Goal: Task Accomplishment & Management: Complete application form

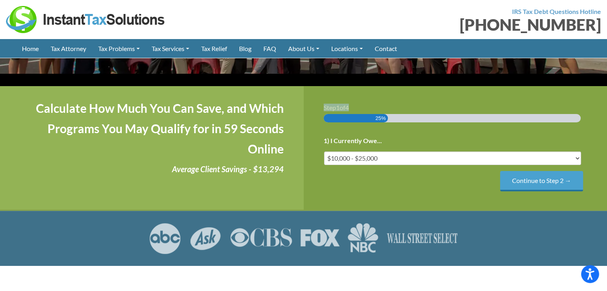
drag, startPoint x: 313, startPoint y: 83, endPoint x: 387, endPoint y: 86, distance: 73.9
click at [387, 86] on div "Step 1 of 4 25% 1) I Currently Owe... Less than $10,000 $10,000 - $25,000 $25,0…" at bounding box center [456, 148] width 304 height 124
click at [390, 86] on div "Step 1 of 4 25% 1) I Currently Owe... Less than $10,000 $10,000 - $25,000 $25,0…" at bounding box center [456, 148] width 304 height 124
drag, startPoint x: 316, startPoint y: 80, endPoint x: 370, endPoint y: 82, distance: 54.0
click at [370, 86] on div "Step 1 of 4 25% 1) I Currently Owe... Less than $10,000 $10,000 - $25,000 $25,0…" at bounding box center [456, 148] width 304 height 124
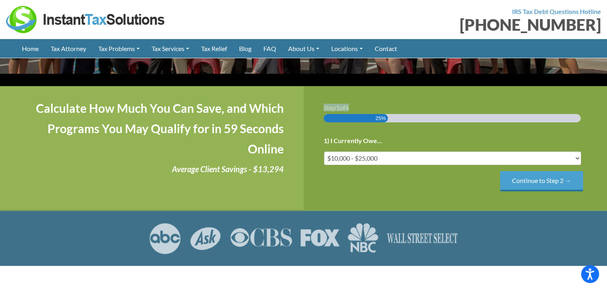
click at [383, 86] on div "Step 1 of 4 25% 1) I Currently Owe... Less than $10,000 $10,000 - $25,000 $25,0…" at bounding box center [456, 148] width 304 height 124
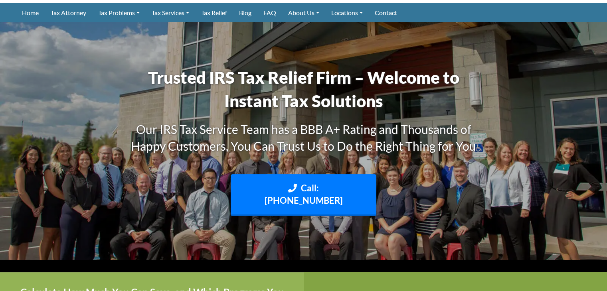
scroll to position [120, 0]
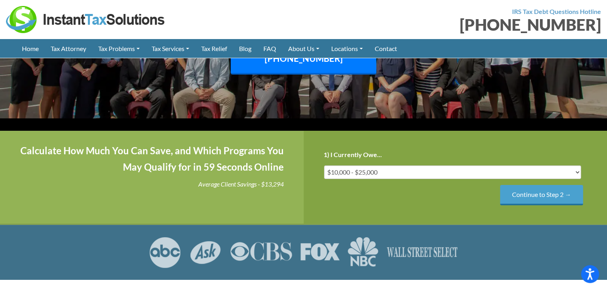
drag, startPoint x: 319, startPoint y: 138, endPoint x: 363, endPoint y: 138, distance: 43.9
click at [363, 138] on div "Step 1 of 4 25% 1) I Currently Owe... Less than $10,000 $10,000 - $25,000 $25,0…" at bounding box center [456, 177] width 304 height 93
click at [0, 0] on h3 "Step 1 of 4" at bounding box center [0, 0] width 0 height 0
click at [527, 206] on input "Continue to Step 2 →" at bounding box center [541, 195] width 83 height 20
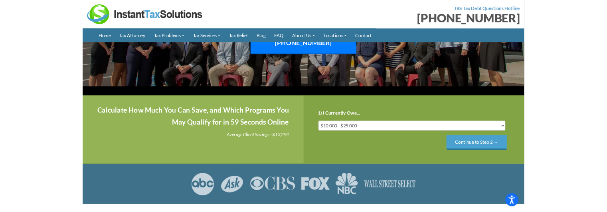
scroll to position [0, 0]
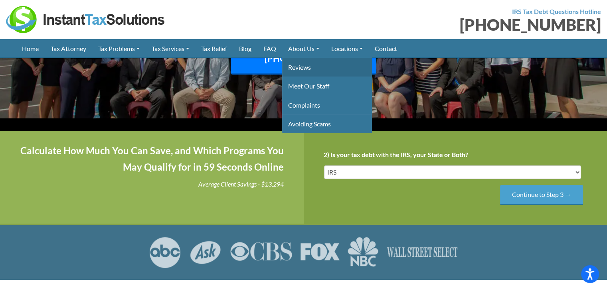
click at [308, 71] on link "Reviews" at bounding box center [327, 67] width 90 height 19
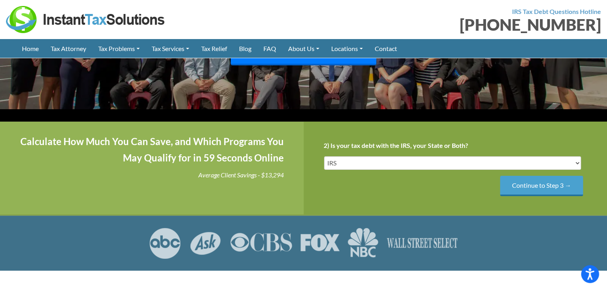
scroll to position [143, 0]
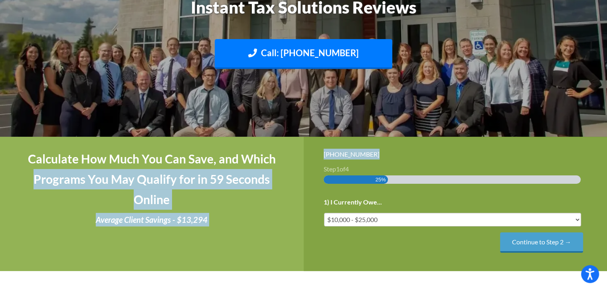
drag, startPoint x: 386, startPoint y: 152, endPoint x: 299, endPoint y: 152, distance: 87.4
click at [299, 152] on div "Calculate How Much You Can Save, and Which Programs You May Qualify for in 59 S…" at bounding box center [303, 204] width 607 height 135
click at [341, 154] on div "[PHONE_NUMBER]" at bounding box center [456, 154] width 264 height 11
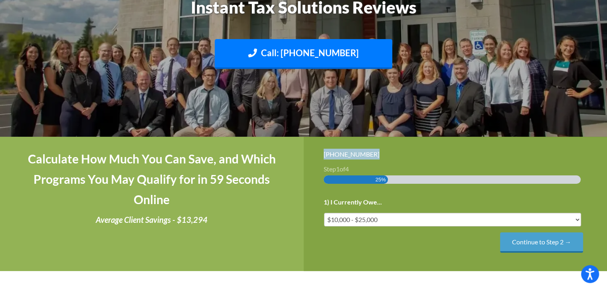
drag, startPoint x: 383, startPoint y: 155, endPoint x: 311, endPoint y: 154, distance: 71.9
click at [311, 154] on div "(888) 946-2999 Step 1 of 4 25% 1) I Currently Owe... Less than $10,000 $10,000 …" at bounding box center [456, 204] width 304 height 135
click at [388, 154] on div "[PHONE_NUMBER]" at bounding box center [456, 154] width 264 height 11
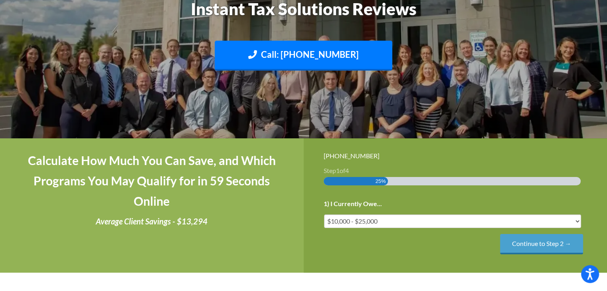
scroll to position [118, 0]
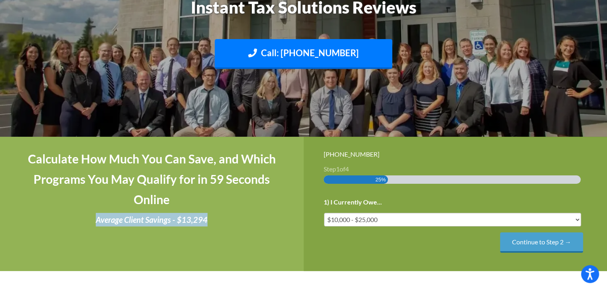
drag, startPoint x: 95, startPoint y: 220, endPoint x: 219, endPoint y: 224, distance: 123.8
click at [219, 224] on p "Average Client Savings - $13,294" at bounding box center [152, 220] width 264 height 14
click at [226, 224] on p "Average Client Savings - $13,294" at bounding box center [152, 220] width 264 height 14
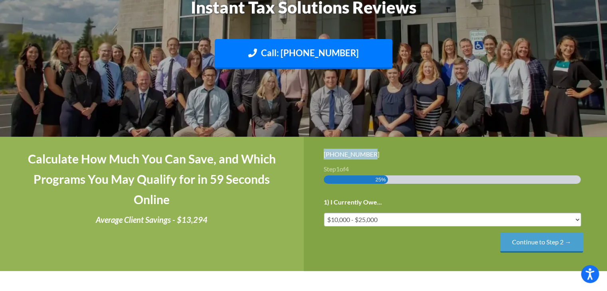
drag, startPoint x: 323, startPoint y: 153, endPoint x: 363, endPoint y: 153, distance: 40.3
click at [363, 153] on div "(888) 946-2999 Step 1 of 4 25% 1) I Currently Owe... Less than $10,000 $10,000 …" at bounding box center [456, 204] width 304 height 135
click at [353, 152] on div "[PHONE_NUMBER]" at bounding box center [456, 154] width 264 height 11
drag, startPoint x: 370, startPoint y: 151, endPoint x: 309, endPoint y: 154, distance: 61.6
click at [309, 154] on div "(888) 946-2999 Step 1 of 4 25% 1) I Currently Owe... Less than $10,000 $10,000 …" at bounding box center [456, 204] width 304 height 135
